Goal: Task Accomplishment & Management: Manage account settings

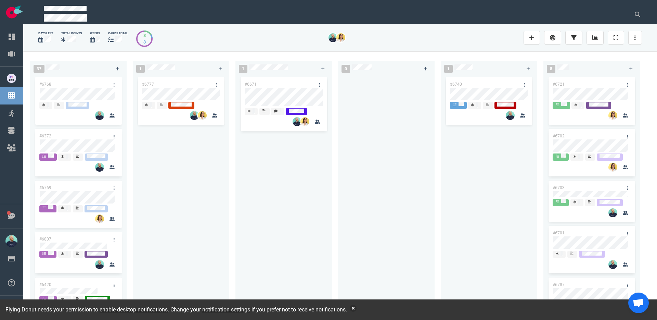
click at [217, 208] on div "#6777" at bounding box center [181, 190] width 88 height 229
click at [357, 308] on button "button" at bounding box center [353, 308] width 7 height 7
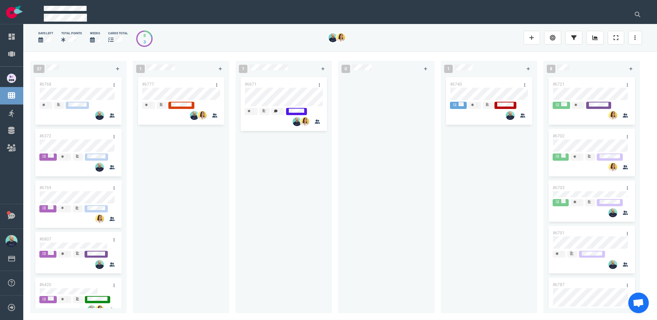
click at [360, 239] on div at bounding box center [386, 190] width 88 height 229
click at [269, 202] on div "#6671" at bounding box center [284, 190] width 88 height 229
click at [175, 159] on div "#6777" at bounding box center [181, 190] width 88 height 229
click at [189, 183] on div "#6777" at bounding box center [181, 190] width 88 height 229
click at [370, 244] on div at bounding box center [386, 190] width 88 height 229
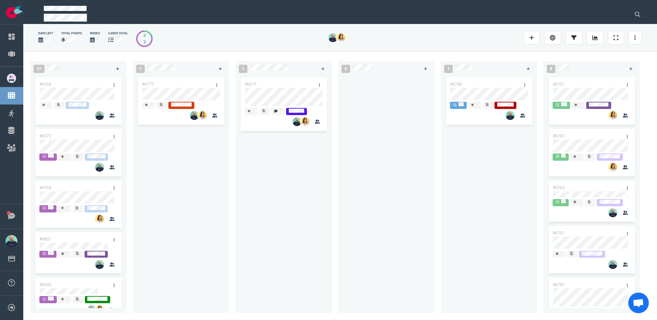
click at [270, 201] on div "#6671" at bounding box center [284, 190] width 88 height 229
click at [195, 216] on div "#6777" at bounding box center [181, 190] width 88 height 229
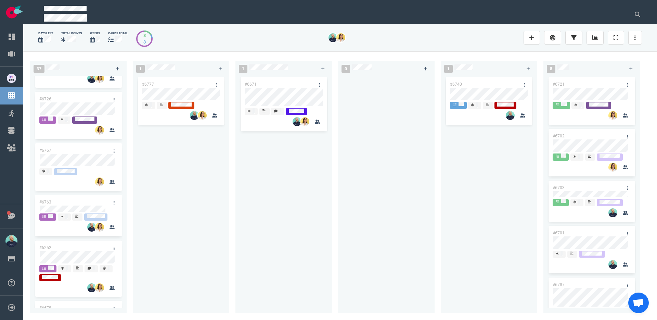
scroll to position [843, 0]
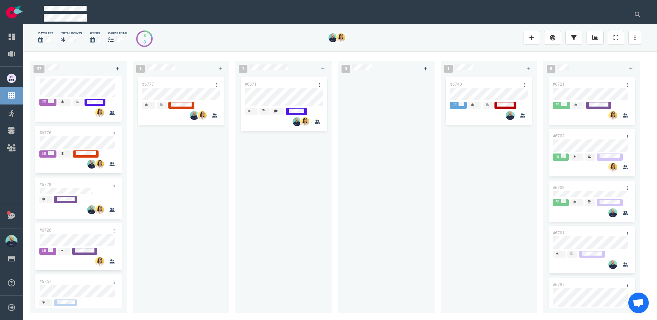
drag, startPoint x: 163, startPoint y: 186, endPoint x: 190, endPoint y: 108, distance: 82.1
click at [163, 186] on div "#6777" at bounding box center [181, 190] width 88 height 229
click at [335, 169] on div "1 #6671" at bounding box center [287, 185] width 103 height 257
click at [275, 250] on div "#6671" at bounding box center [284, 190] width 88 height 229
click at [265, 220] on div "#6671" at bounding box center [284, 190] width 88 height 229
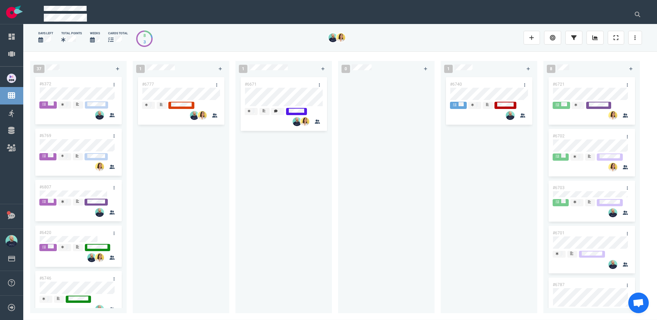
scroll to position [0, 0]
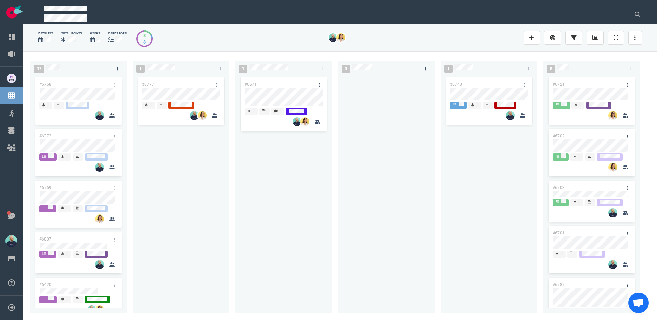
click at [260, 194] on div "#6671" at bounding box center [284, 190] width 88 height 229
click at [170, 163] on div "#6777" at bounding box center [181, 190] width 88 height 229
click at [182, 198] on div "#6777" at bounding box center [181, 190] width 88 height 229
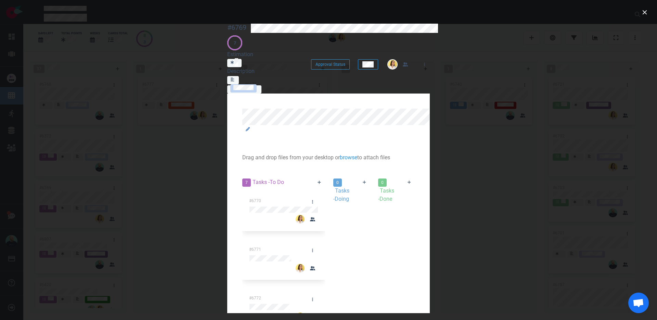
click at [333, 207] on div at bounding box center [351, 207] width 37 height 0
click at [307, 198] on link at bounding box center [312, 202] width 11 height 9
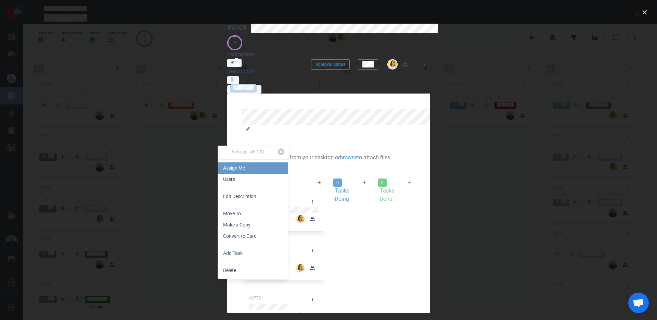
click at [237, 168] on link "Assign Me" at bounding box center [253, 167] width 70 height 11
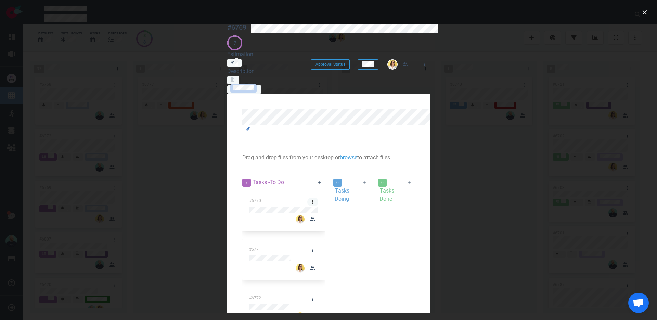
click at [307, 198] on link at bounding box center [312, 202] width 11 height 9
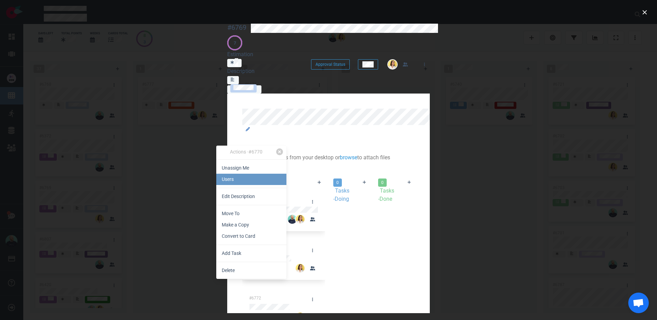
click at [228, 182] on link "Users" at bounding box center [251, 179] width 70 height 11
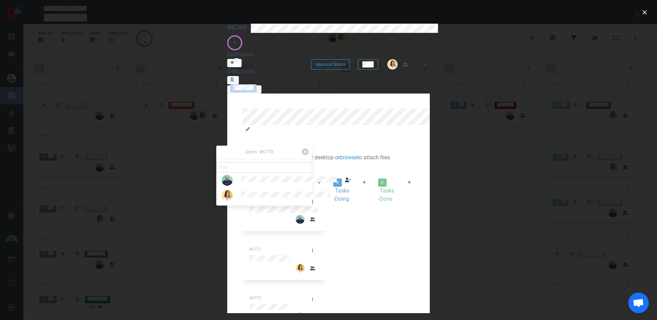
click at [369, 207] on div at bounding box center [351, 207] width 37 height 0
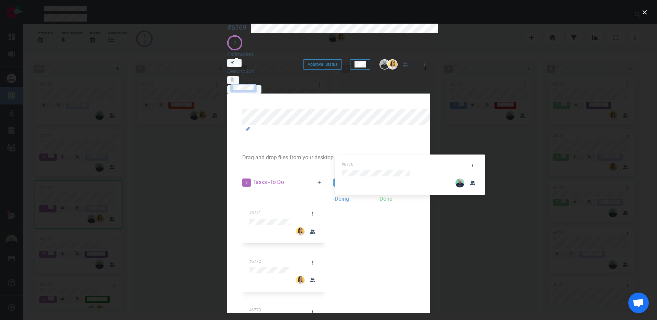
drag, startPoint x: 185, startPoint y: 144, endPoint x: 494, endPoint y: 176, distance: 310.8
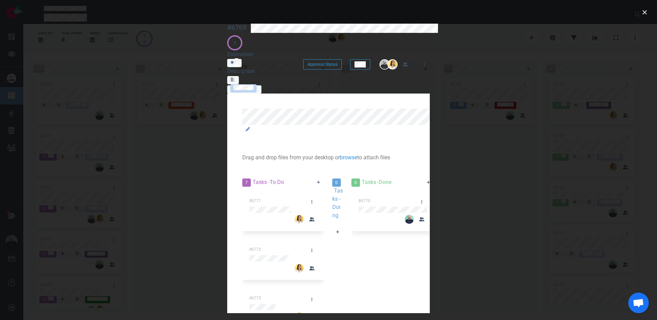
drag, startPoint x: 315, startPoint y: 201, endPoint x: 309, endPoint y: 202, distance: 6.2
click at [332, 240] on div at bounding box center [337, 240] width 11 height 0
drag, startPoint x: 151, startPoint y: 263, endPoint x: 147, endPoint y: 263, distance: 4.1
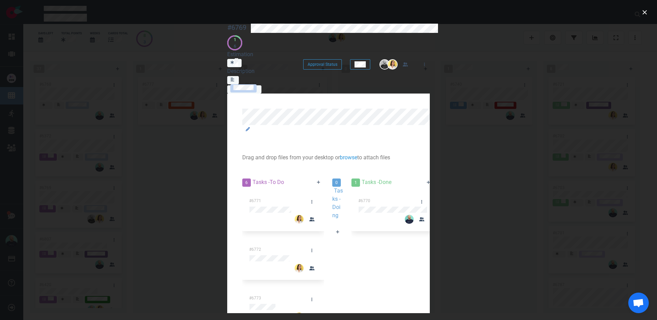
scroll to position [173, 0]
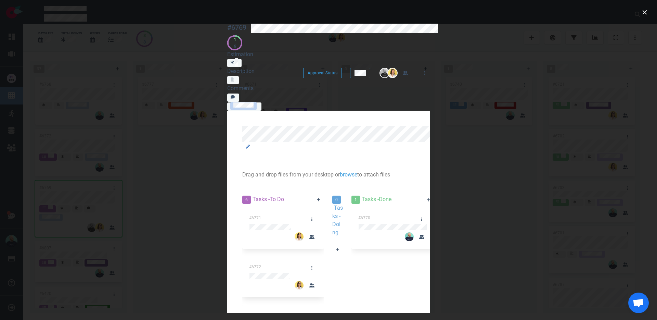
scroll to position [156, 0]
click at [332, 257] on div at bounding box center [337, 257] width 11 height 0
click at [343, 257] on div at bounding box center [337, 257] width 11 height 0
